Goal: Find specific page/section: Find specific page/section

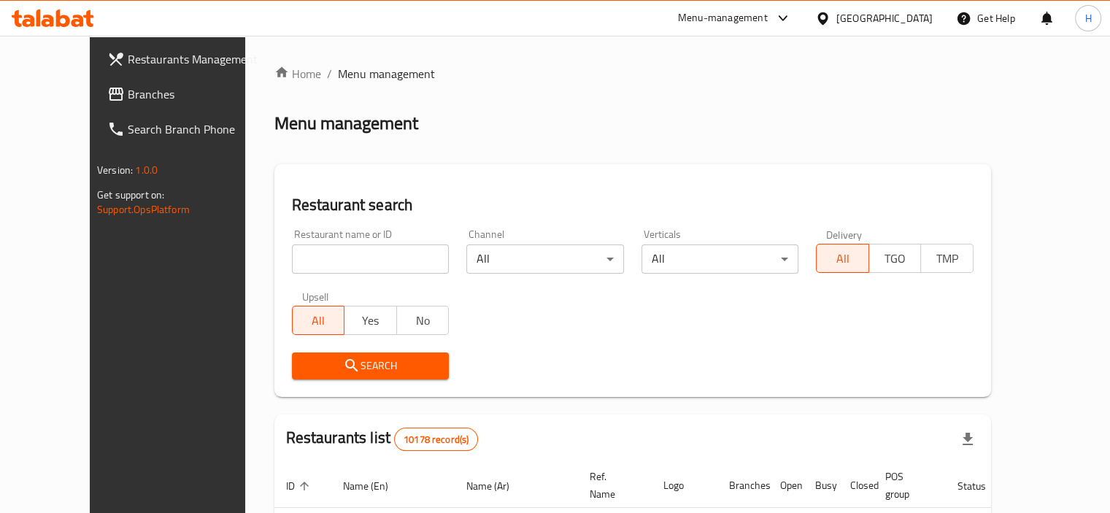
click at [128, 93] on span "Branches" at bounding box center [196, 94] width 136 height 18
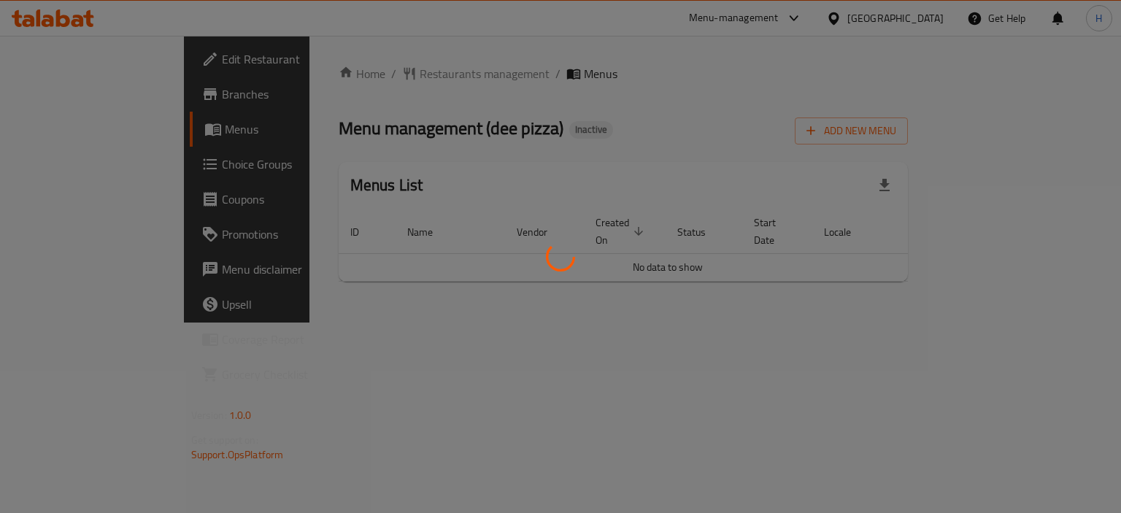
click at [558, 252] on icon at bounding box center [561, 257] width 38 height 38
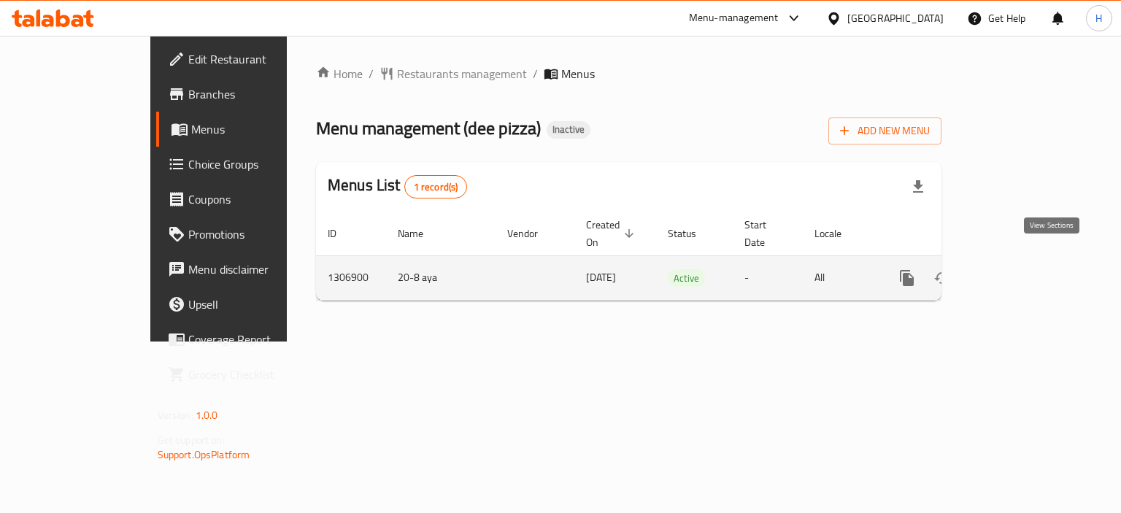
click at [1021, 269] on icon "enhanced table" at bounding box center [1013, 278] width 18 height 18
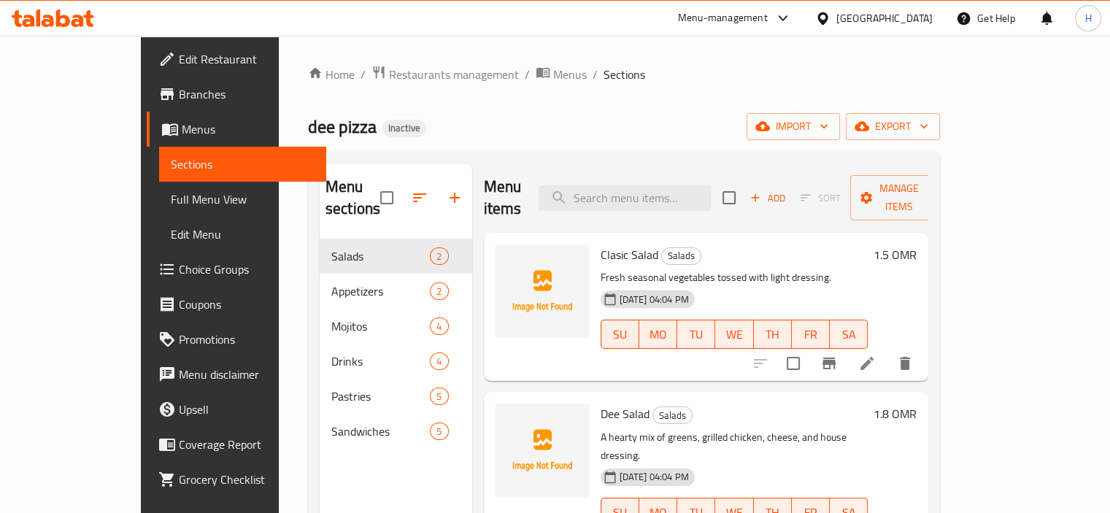
scroll to position [128, 0]
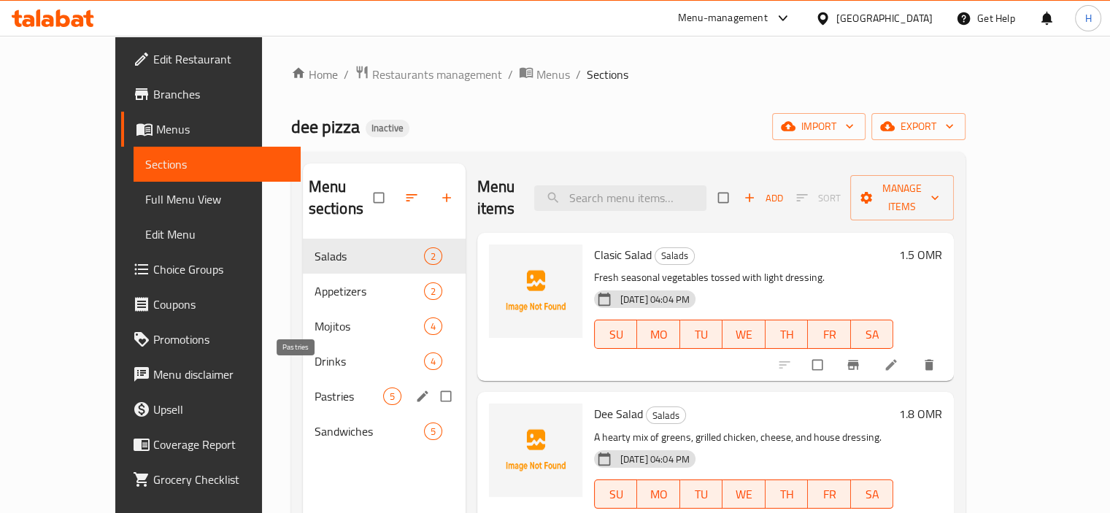
click at [303, 350] on div "Drinks 4" at bounding box center [384, 361] width 163 height 35
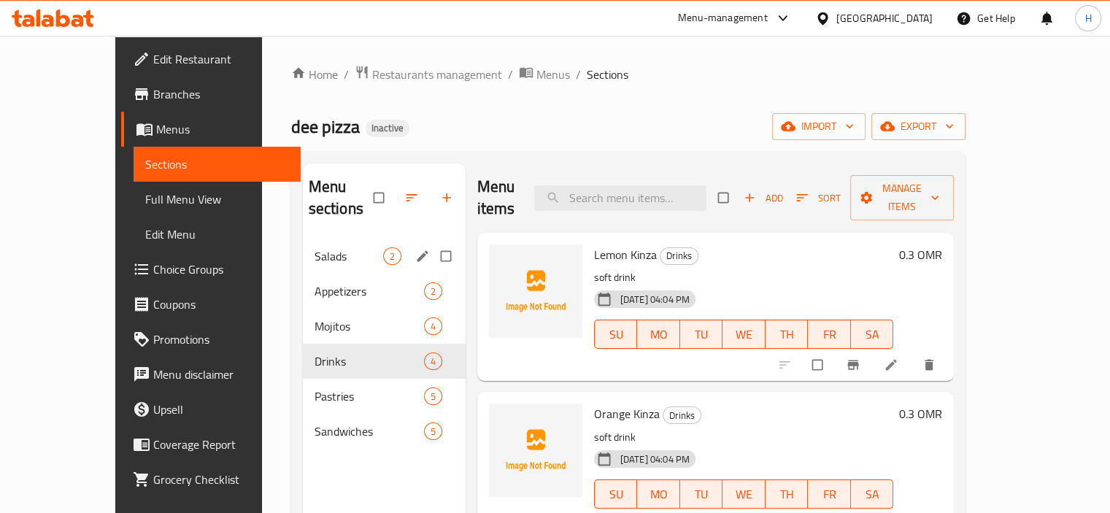
click at [315, 247] on span "Salads" at bounding box center [349, 256] width 69 height 18
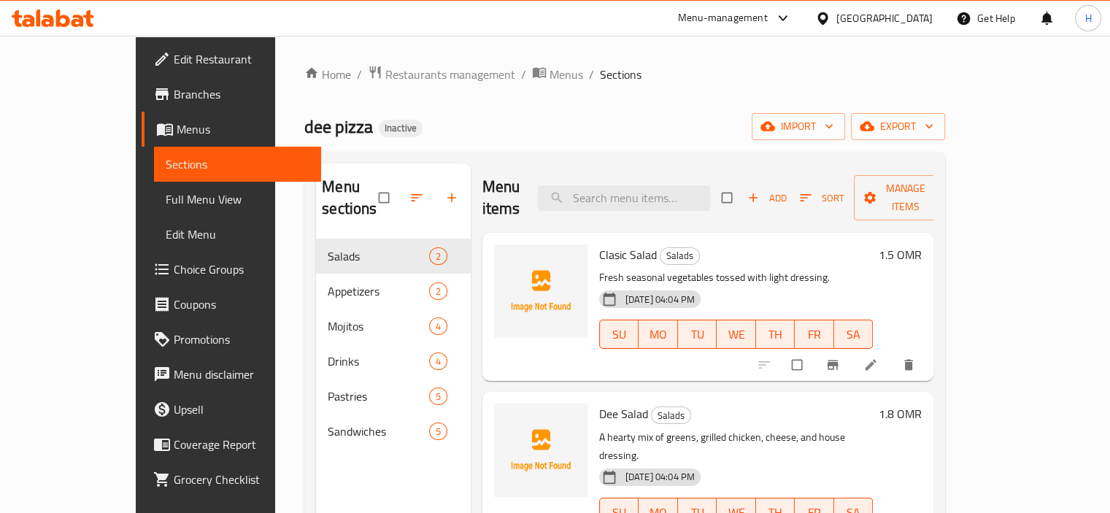
scroll to position [204, 0]
